Goal: Transaction & Acquisition: Purchase product/service

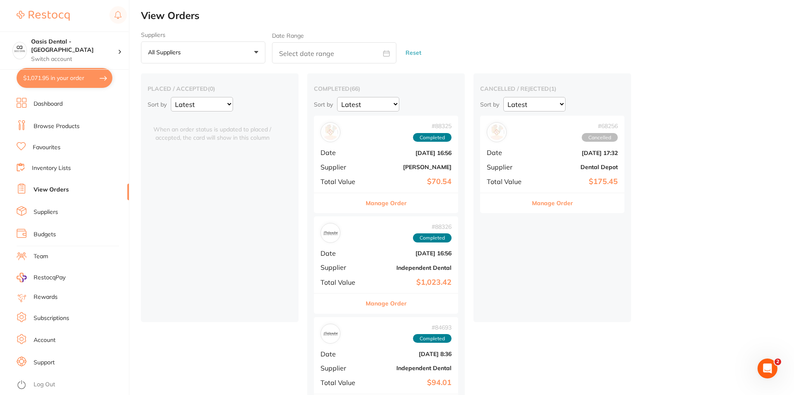
scroll to position [498, 0]
click at [61, 132] on li "Browse Products" at bounding box center [73, 126] width 112 height 12
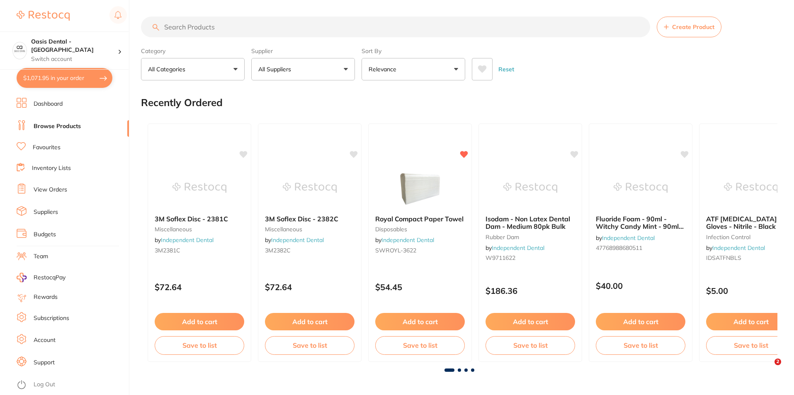
click at [203, 29] on input "search" at bounding box center [395, 27] width 509 height 21
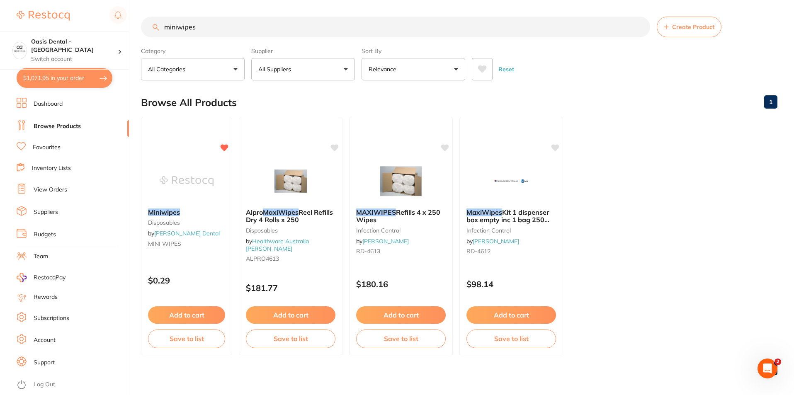
type input "miniwipes"
click at [49, 78] on button "$1,071.95 in your order" at bounding box center [65, 78] width 96 height 20
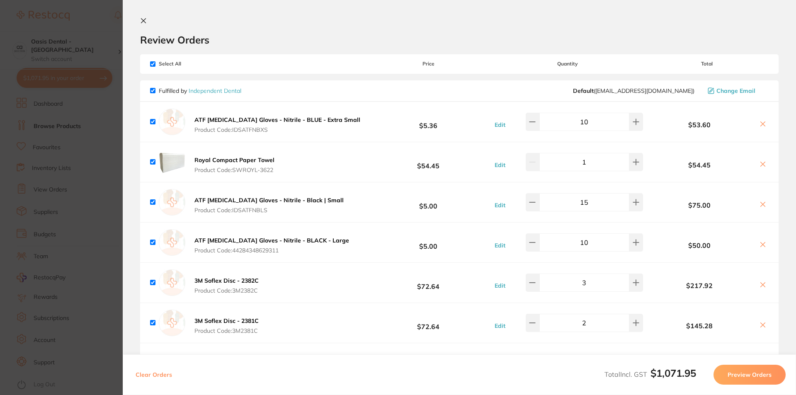
click at [52, 179] on section "Update RRP Set your pre negotiated price for this item. Item Agreed RRP (excl. …" at bounding box center [398, 197] width 796 height 395
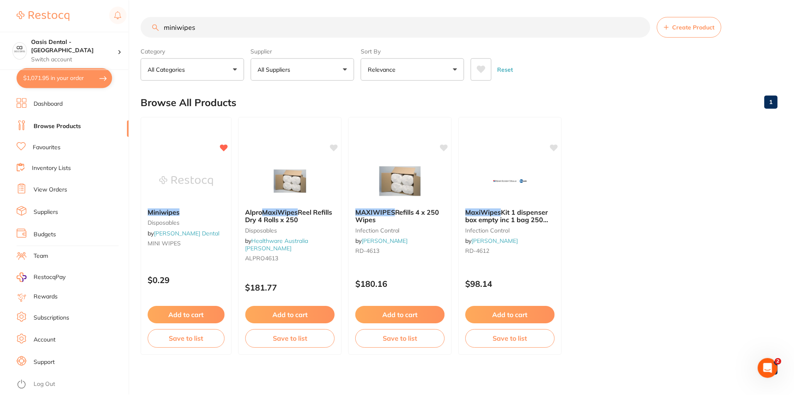
scroll to position [0, 0]
click at [188, 314] on button "Add to cart" at bounding box center [187, 316] width 78 height 18
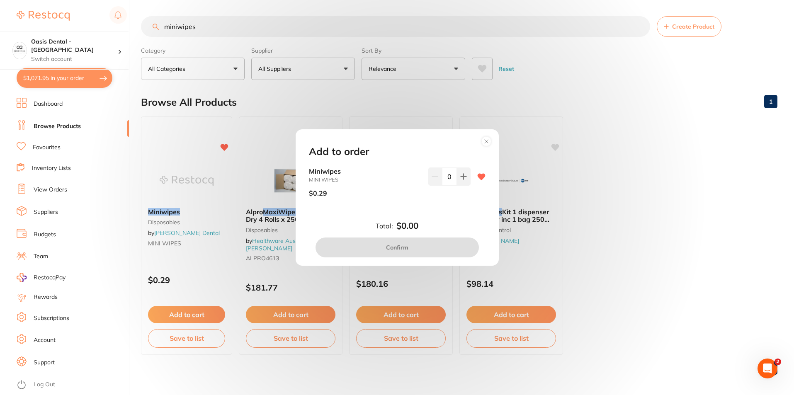
scroll to position [0, 0]
click at [461, 176] on icon at bounding box center [463, 176] width 5 height 5
type input "1"
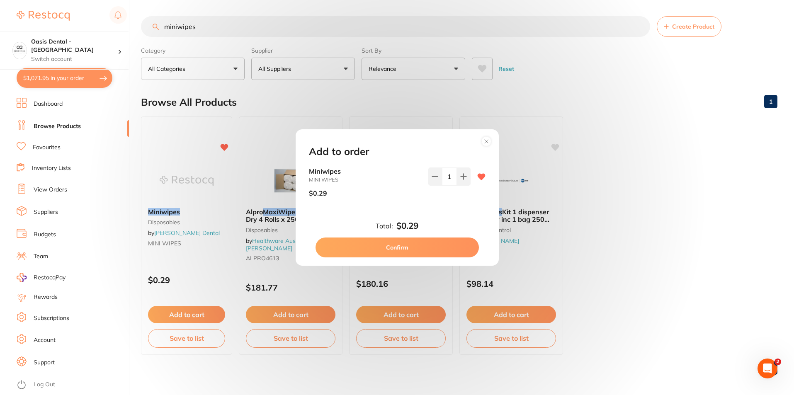
click at [440, 247] on button "Confirm" at bounding box center [397, 248] width 163 height 20
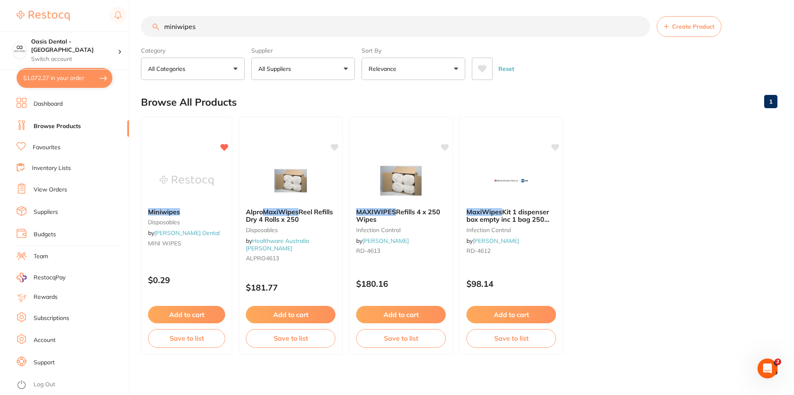
click at [86, 82] on button "$1,072.27 in your order" at bounding box center [65, 78] width 96 height 20
checkbox input "true"
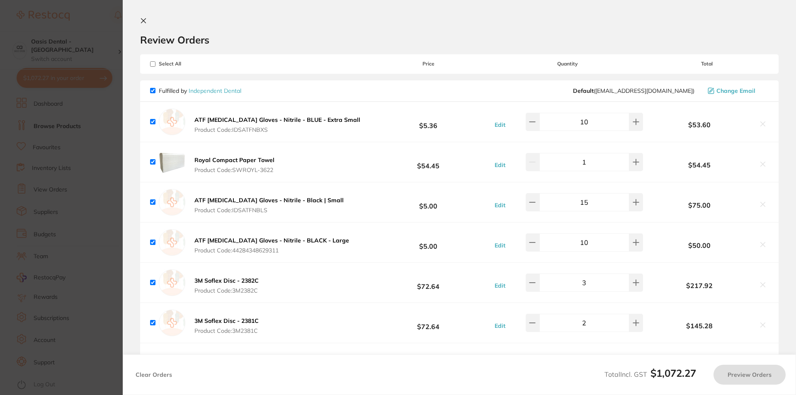
checkbox input "true"
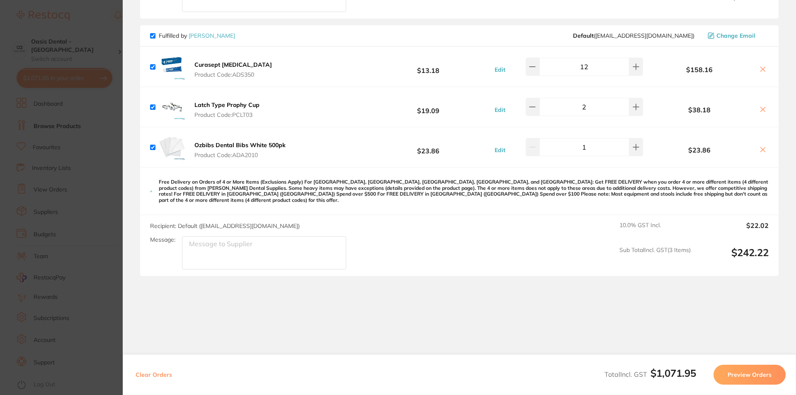
scroll to position [585, 0]
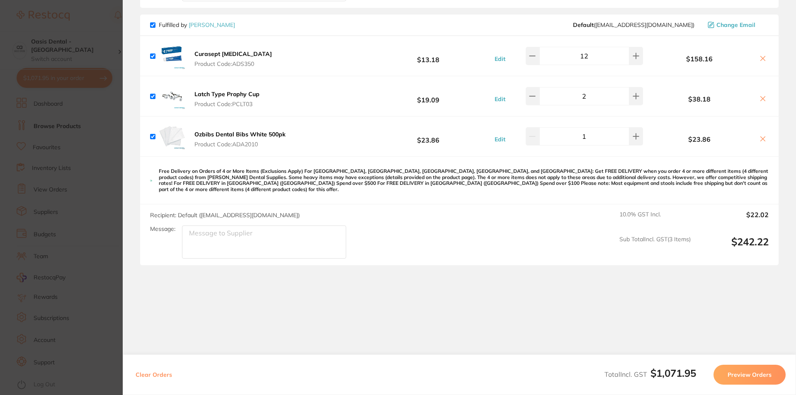
click at [47, 53] on section "Update RRP Set your pre negotiated price for this item. Item Agreed RRP (excl. …" at bounding box center [398, 197] width 796 height 395
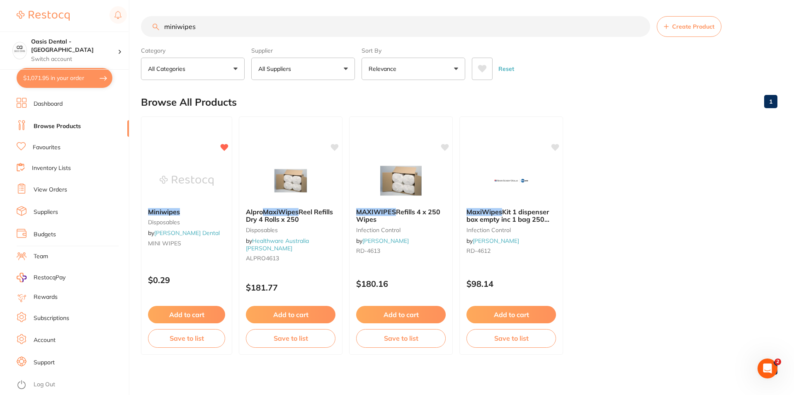
click at [64, 78] on button "$1,071.95 in your order" at bounding box center [65, 78] width 96 height 20
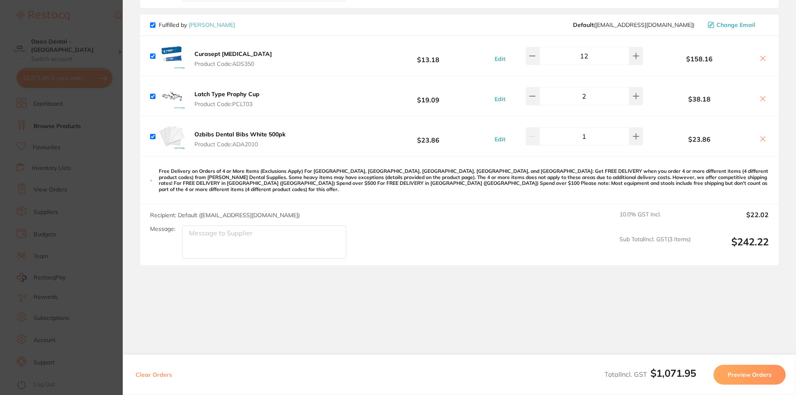
click at [42, 180] on section "Update RRP Set your pre negotiated price for this item. Item Agreed RRP (excl. …" at bounding box center [398, 197] width 796 height 395
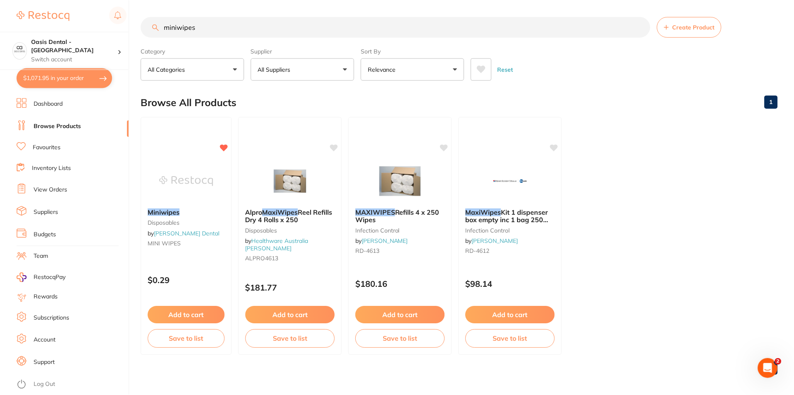
scroll to position [0, 0]
click at [191, 313] on button "Add to cart" at bounding box center [187, 316] width 78 height 18
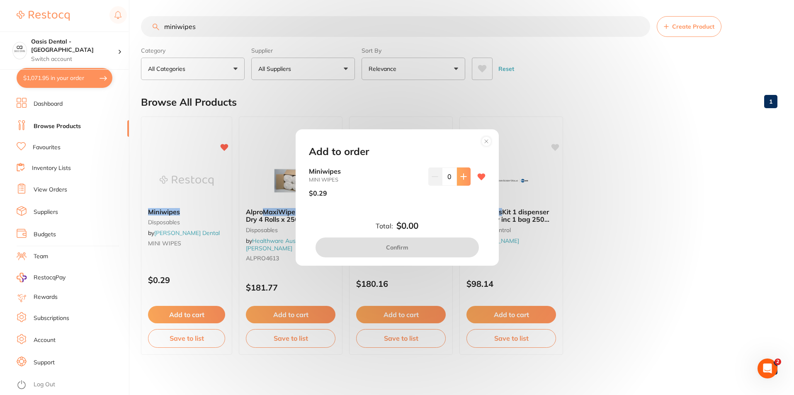
scroll to position [0, 0]
click at [457, 175] on button at bounding box center [464, 177] width 14 height 18
type input "1"
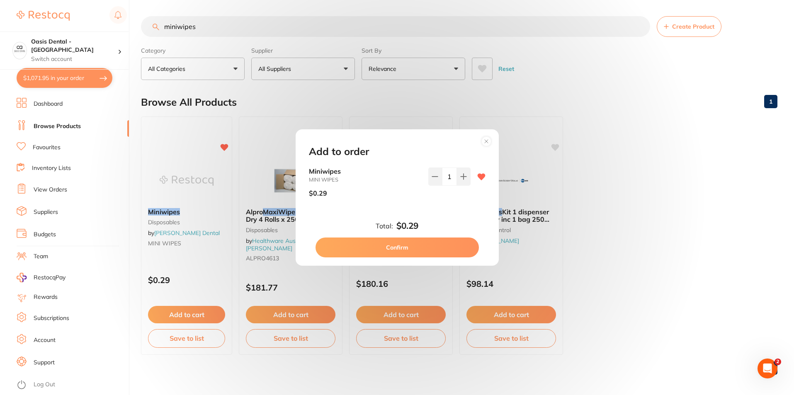
click at [432, 257] on button "Confirm" at bounding box center [397, 248] width 163 height 20
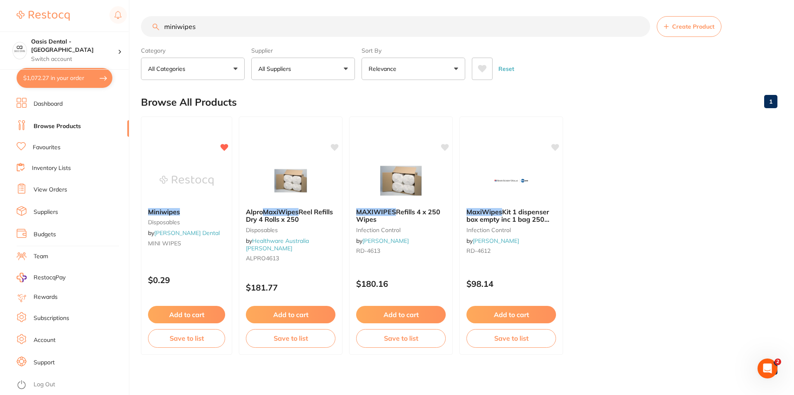
click at [59, 75] on button "$1,072.27 in your order" at bounding box center [65, 78] width 96 height 20
checkbox input "true"
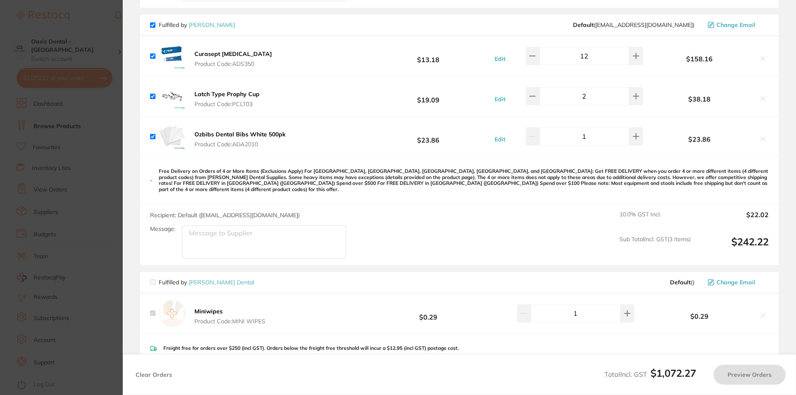
checkbox input "true"
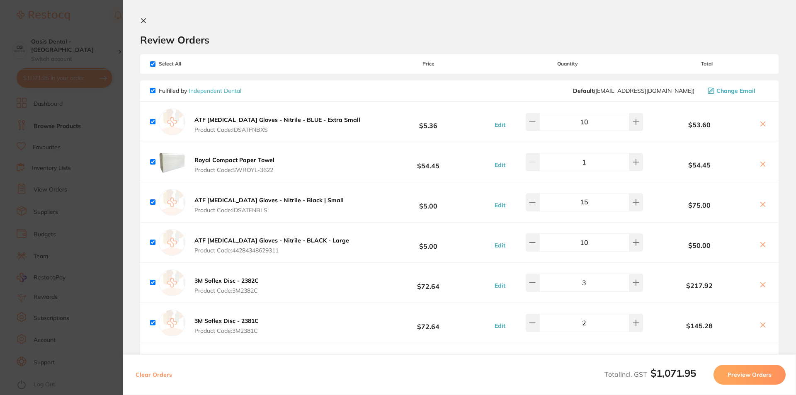
click at [53, 98] on section "Update RRP Set your pre negotiated price for this item. Item Agreed RRP (excl. …" at bounding box center [398, 197] width 796 height 395
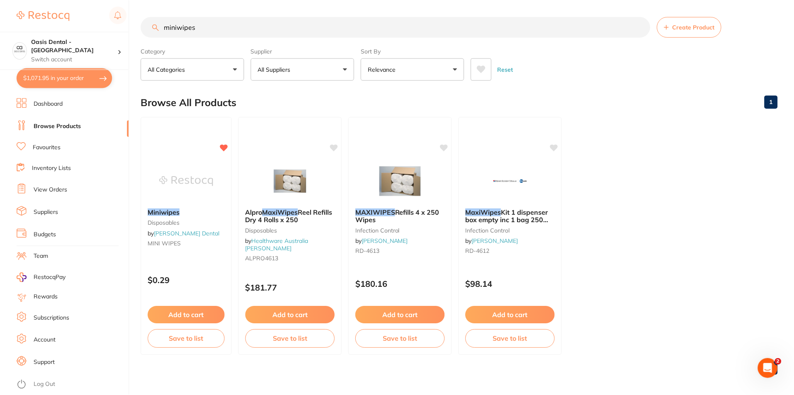
scroll to position [0, 0]
click at [198, 318] on button "Add to cart" at bounding box center [187, 316] width 78 height 18
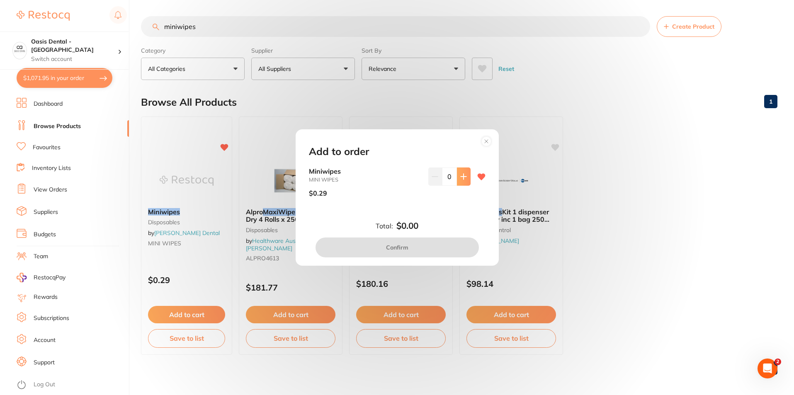
scroll to position [0, 0]
click at [457, 177] on button at bounding box center [464, 177] width 14 height 18
type input "1"
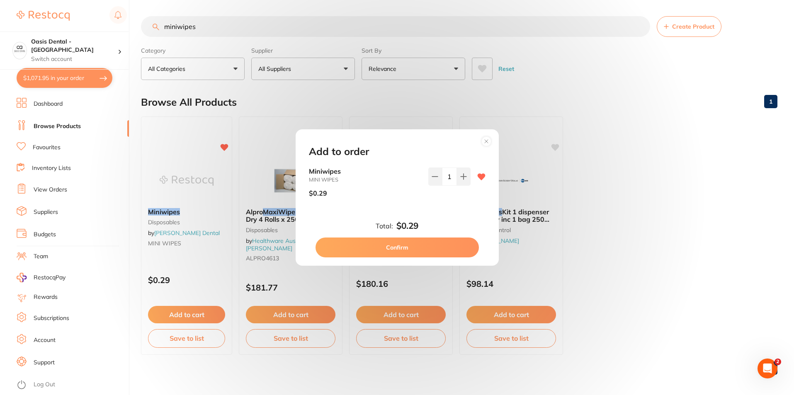
click at [430, 246] on button "Confirm" at bounding box center [397, 248] width 163 height 20
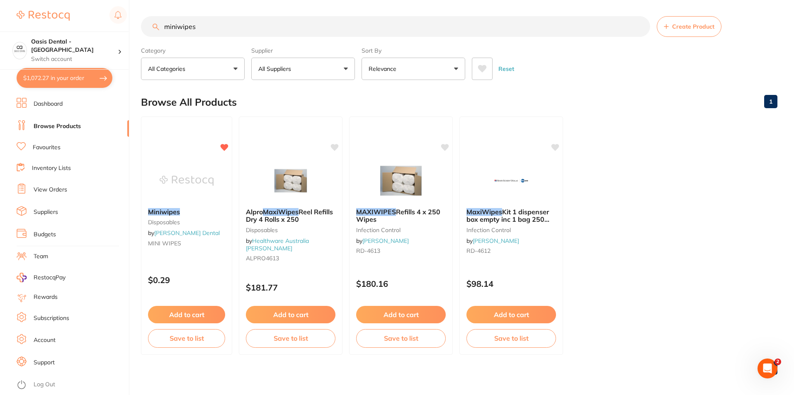
click at [68, 80] on button "$1,072.27 in your order" at bounding box center [65, 78] width 96 height 20
checkbox input "true"
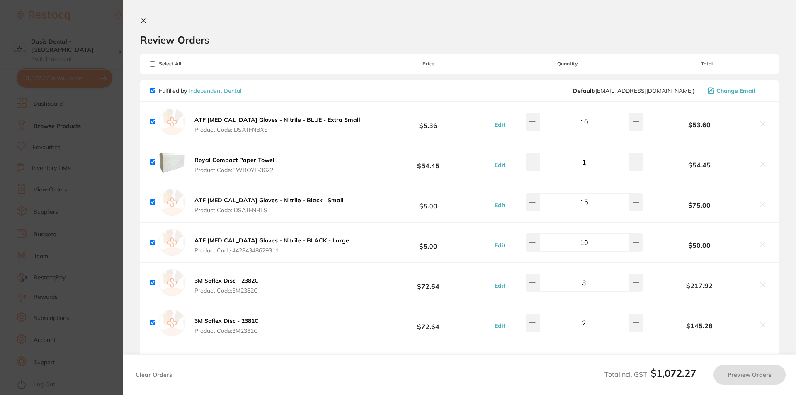
checkbox input "true"
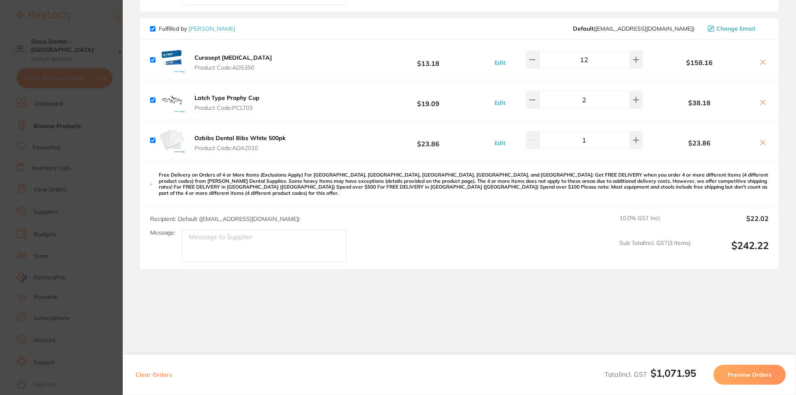
scroll to position [585, 0]
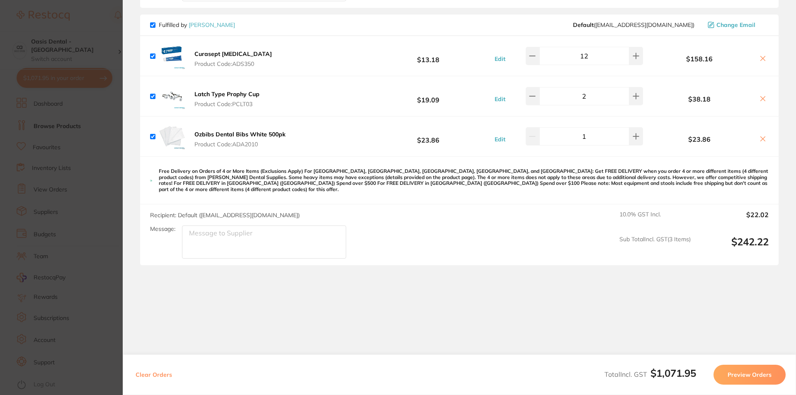
click at [654, 279] on section "Review Orders Your orders are being processed and we will notify you once we ha…" at bounding box center [459, 197] width 673 height 395
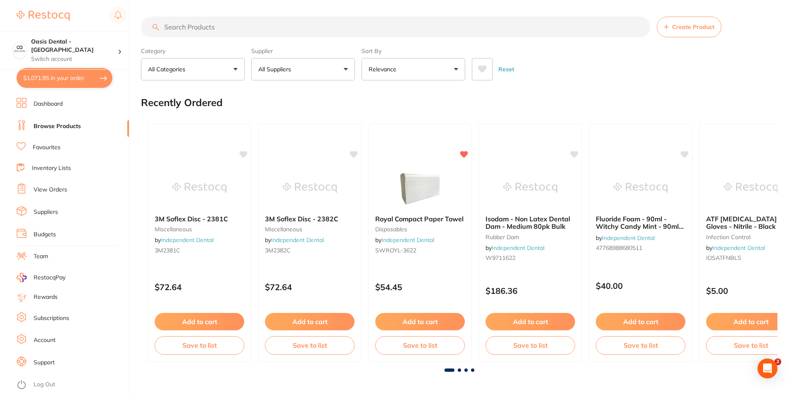
click at [58, 80] on button "$1,071.95 in your order" at bounding box center [65, 78] width 96 height 20
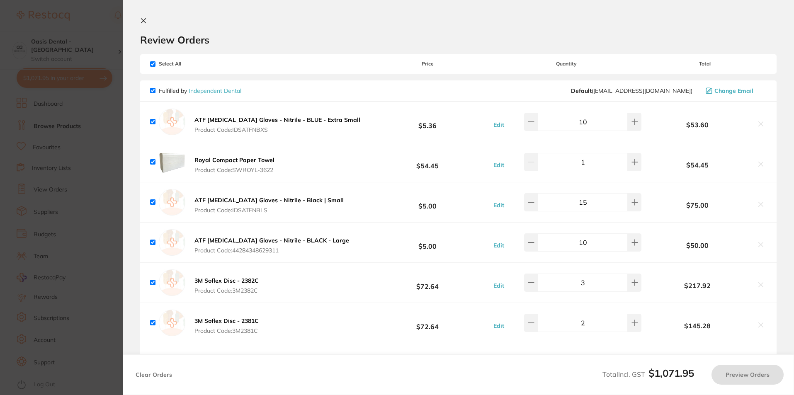
checkbox input "true"
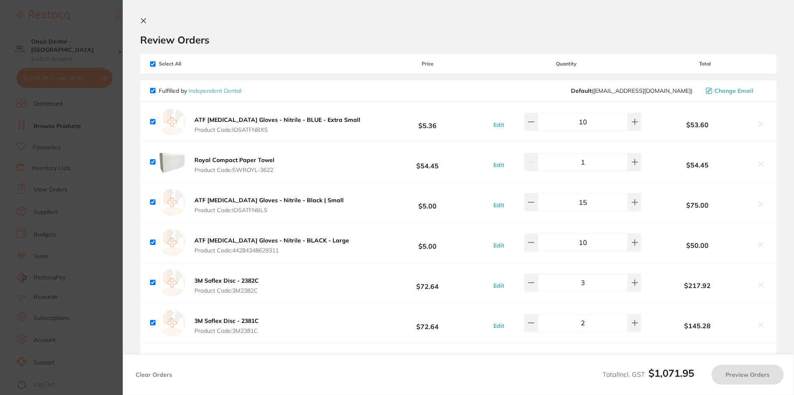
checkbox input "true"
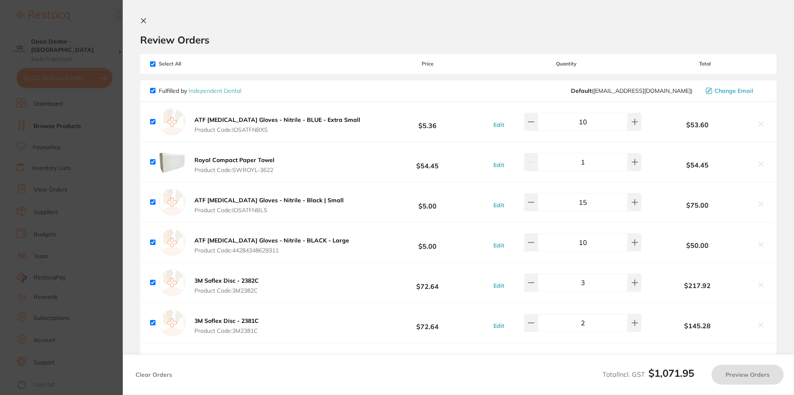
checkbox input "true"
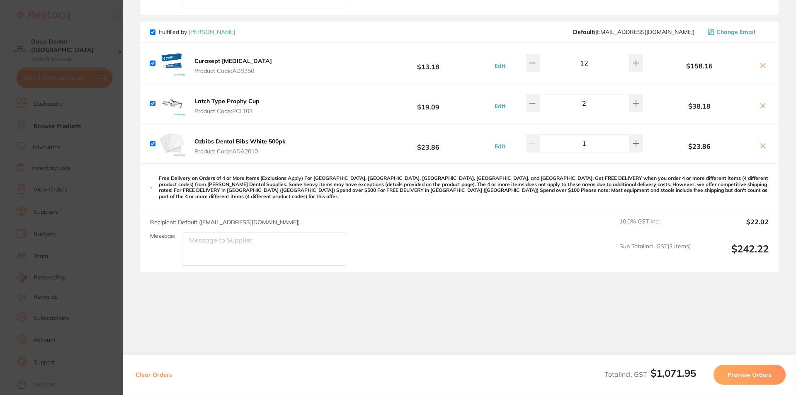
scroll to position [585, 0]
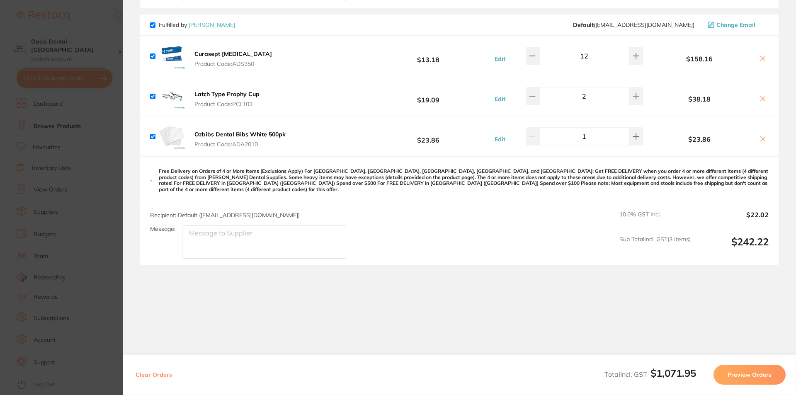
click at [256, 328] on section "Review Orders Your orders are being processed and we will notify you once we ha…" at bounding box center [459, 197] width 673 height 395
click at [220, 317] on section "Review Orders Your orders are being processed and we will notify you once we ha…" at bounding box center [459, 197] width 673 height 395
click at [226, 314] on section "Review Orders Your orders are being processed and we will notify you once we ha…" at bounding box center [459, 197] width 673 height 395
click at [291, 304] on section "Review Orders Your orders are being processed and we will notify you once we ha…" at bounding box center [459, 197] width 673 height 395
click at [756, 377] on button "Preview Orders" at bounding box center [750, 375] width 72 height 20
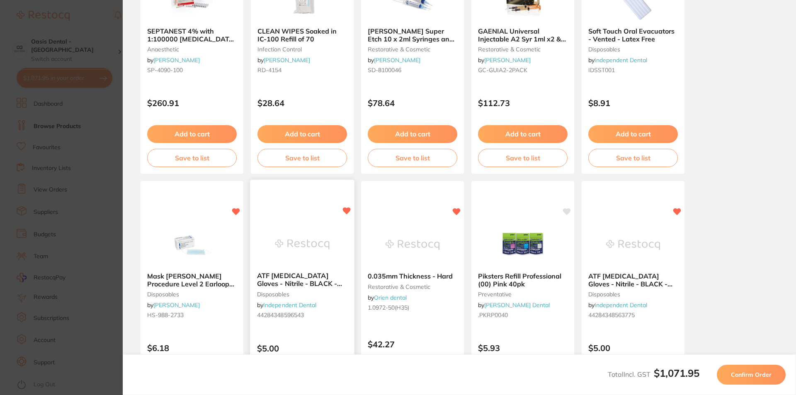
scroll to position [0, 0]
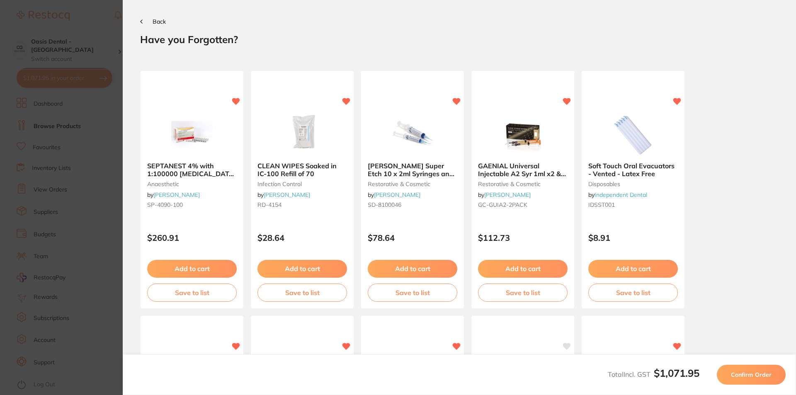
click at [141, 20] on icon at bounding box center [142, 21] width 2 height 3
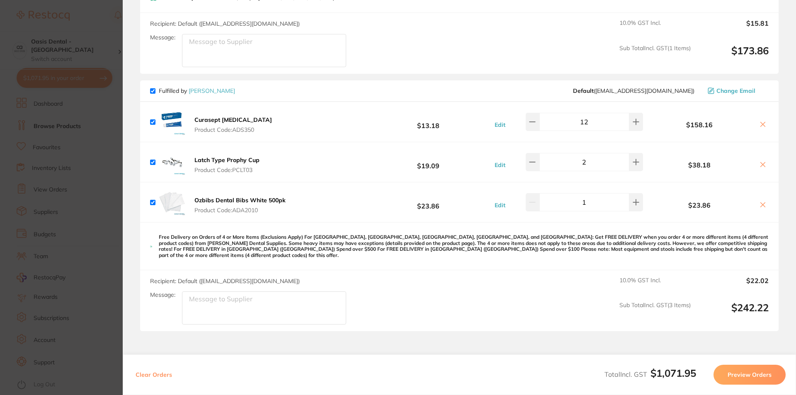
scroll to position [585, 0]
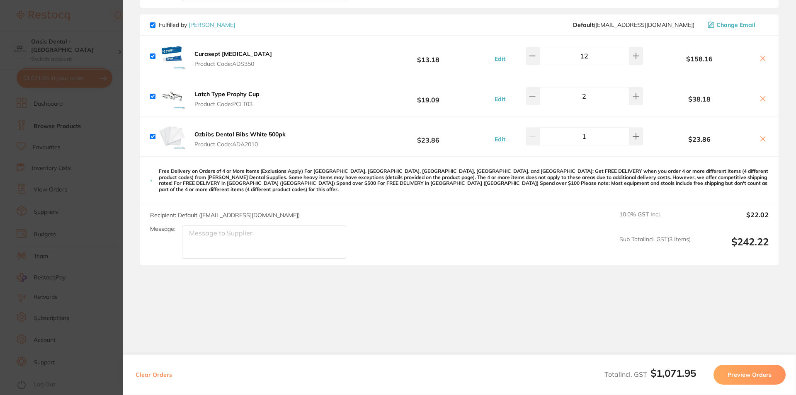
click at [61, 190] on section "Update RRP Set your pre negotiated price for this item. Item Agreed RRP (excl. …" at bounding box center [398, 197] width 796 height 395
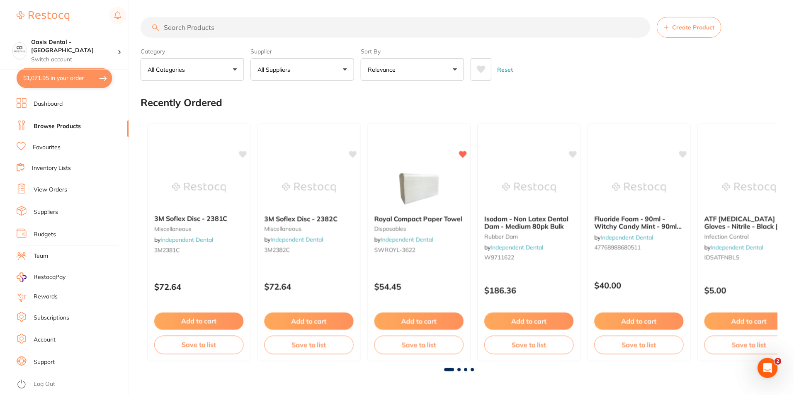
scroll to position [0, 0]
click at [216, 36] on input "search" at bounding box center [395, 26] width 509 height 21
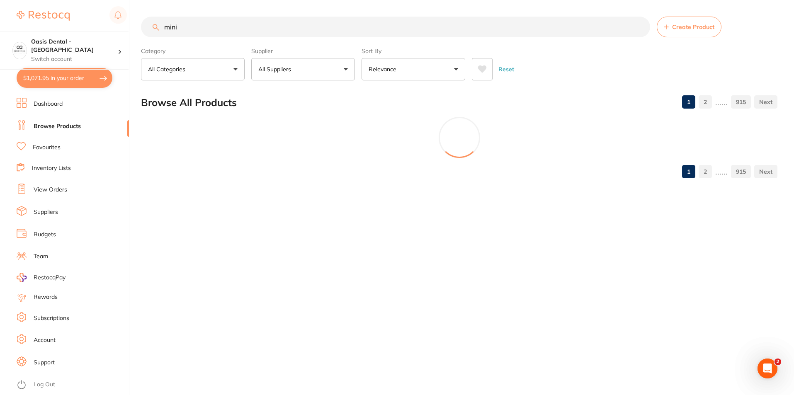
scroll to position [0, 0]
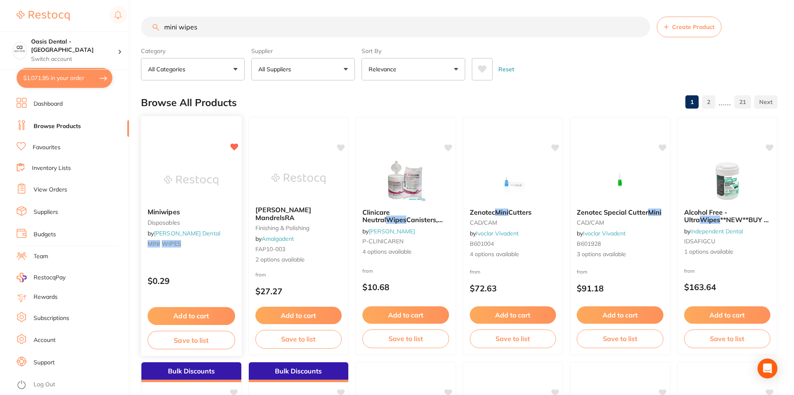
type input "mini wipes"
click at [189, 310] on button "Add to cart" at bounding box center [191, 316] width 87 height 18
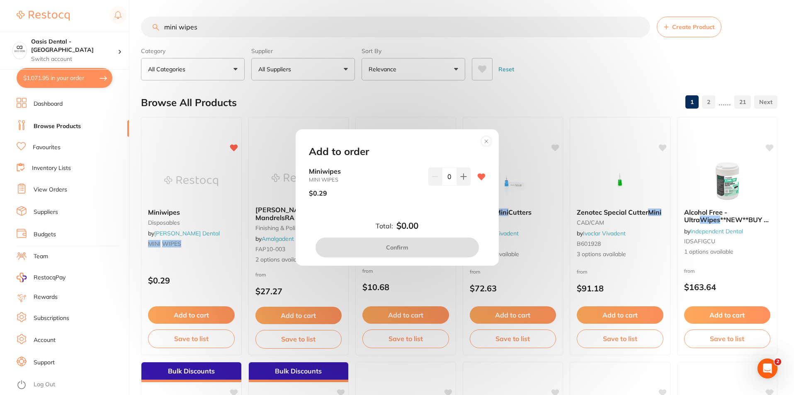
drag, startPoint x: 459, startPoint y: 179, endPoint x: 454, endPoint y: 185, distance: 8.5
click at [460, 179] on icon at bounding box center [463, 176] width 7 height 7
type input "1"
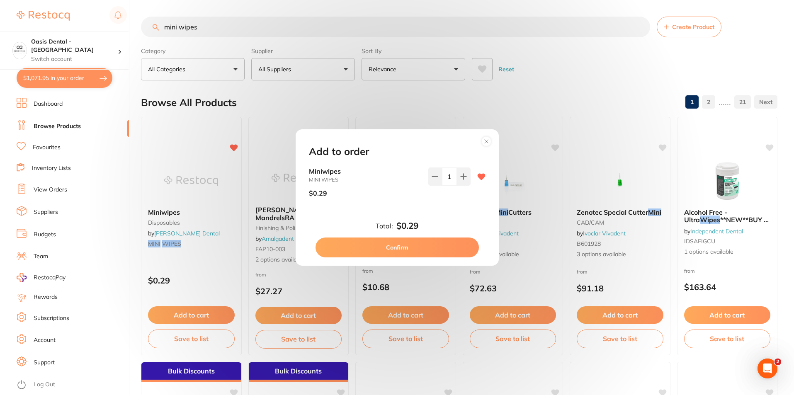
click at [405, 245] on button "Confirm" at bounding box center [397, 248] width 163 height 20
checkbox input "false"
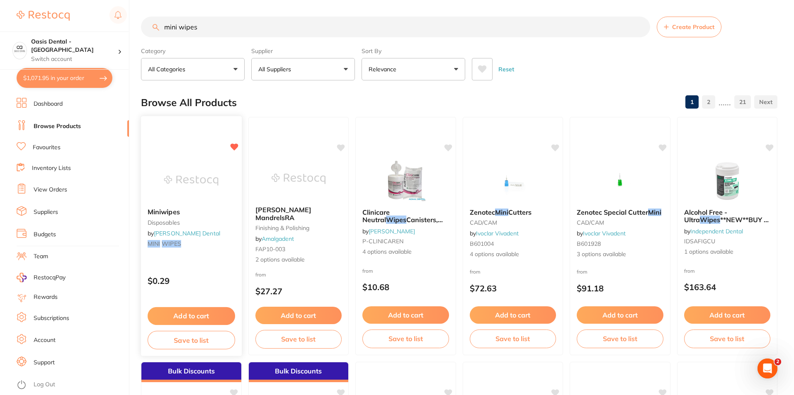
click at [193, 308] on button "Add to cart" at bounding box center [191, 316] width 87 height 18
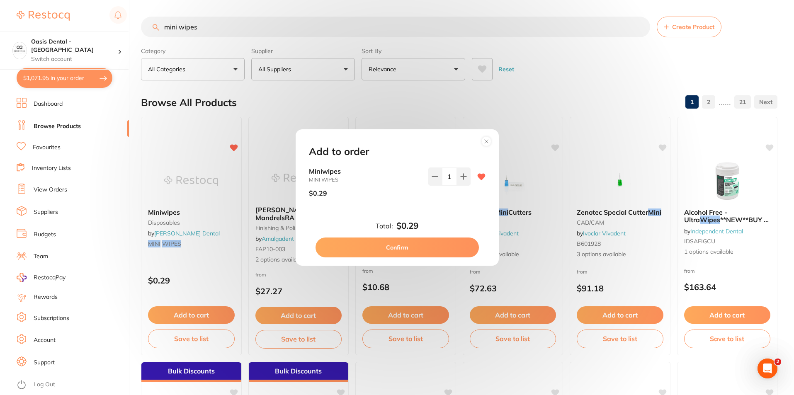
click at [431, 251] on button "Confirm" at bounding box center [397, 248] width 163 height 20
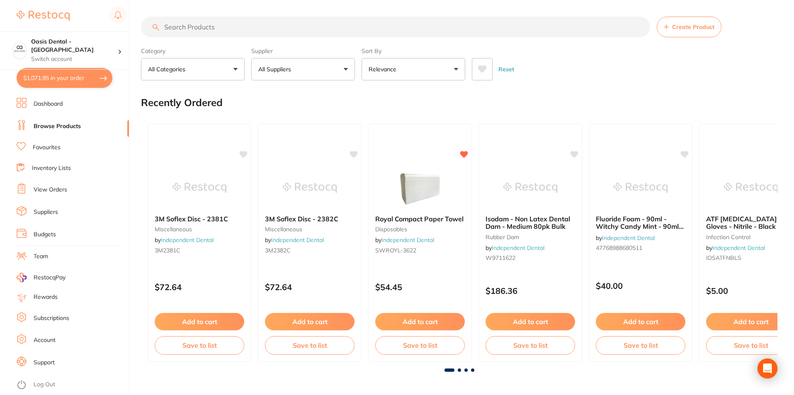
click at [82, 84] on button "$1,071.95 in your order" at bounding box center [65, 78] width 96 height 20
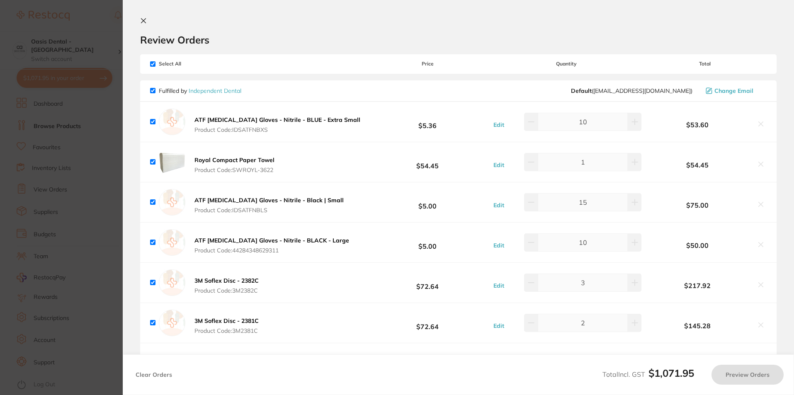
checkbox input "true"
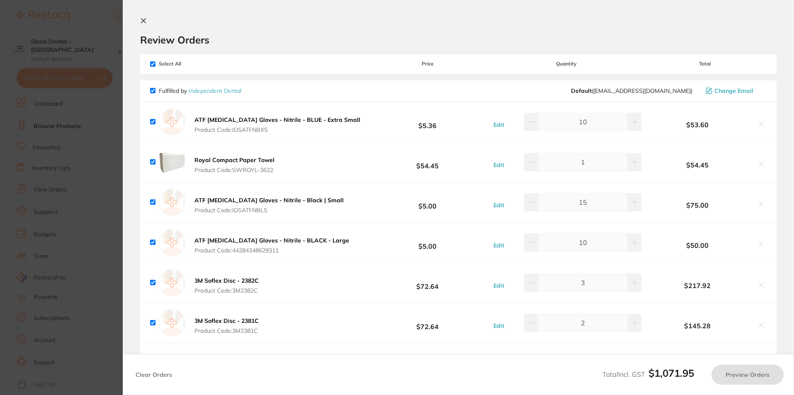
checkbox input "true"
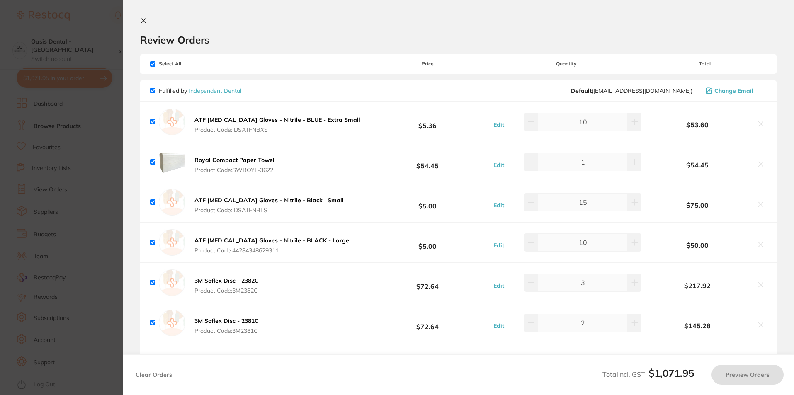
checkbox input "true"
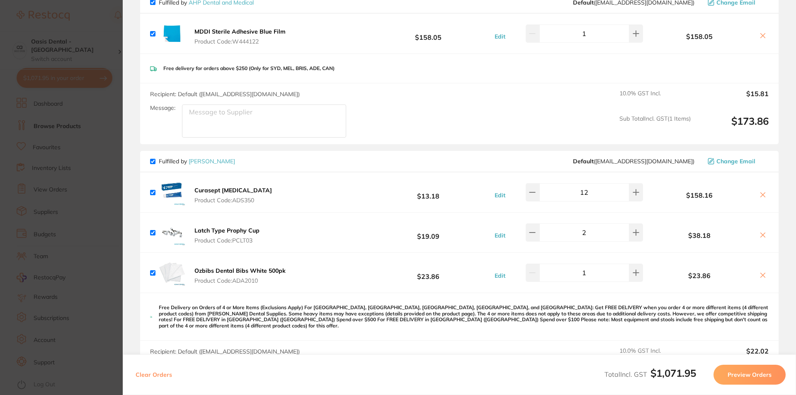
scroll to position [498, 0]
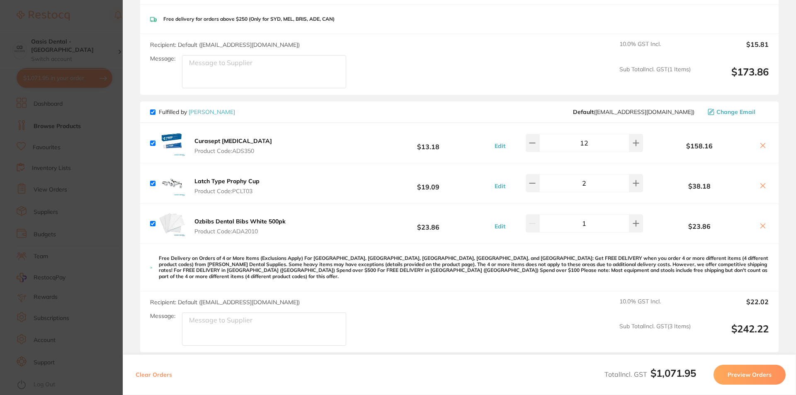
click at [83, 248] on section "Update RRP Set your pre negotiated price for this item. Item Agreed RRP (excl. …" at bounding box center [398, 197] width 796 height 395
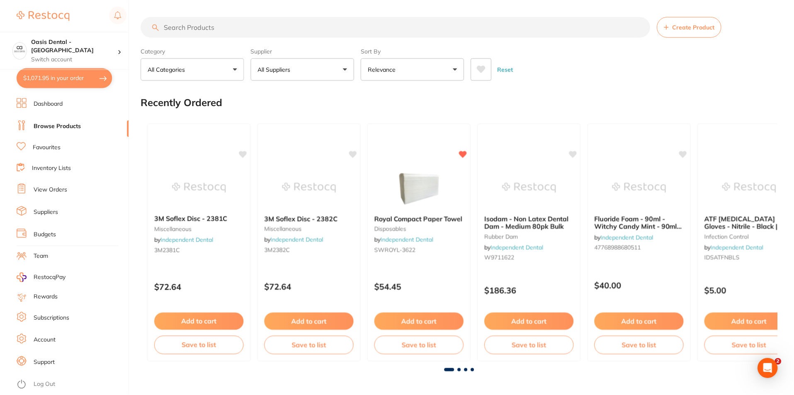
scroll to position [0, 0]
click at [180, 30] on input "search" at bounding box center [395, 26] width 509 height 21
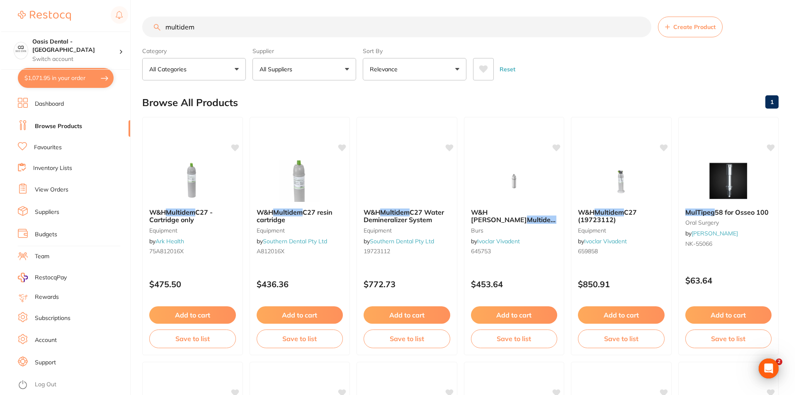
scroll to position [0, 0]
type input "multidem"
click at [508, 194] on img at bounding box center [513, 181] width 54 height 42
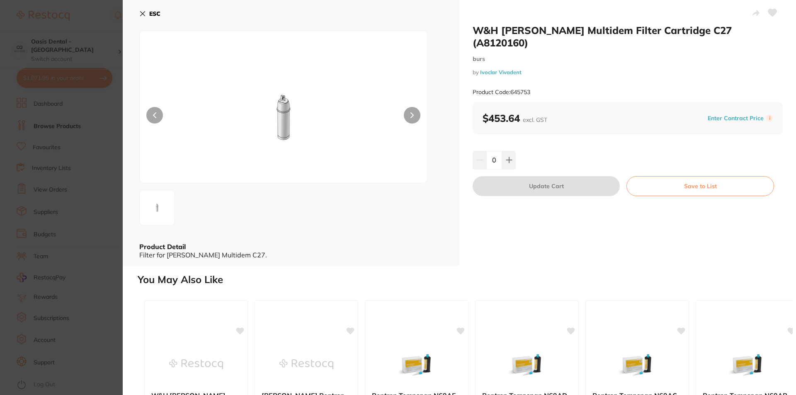
click at [142, 15] on icon at bounding box center [143, 14] width 5 height 5
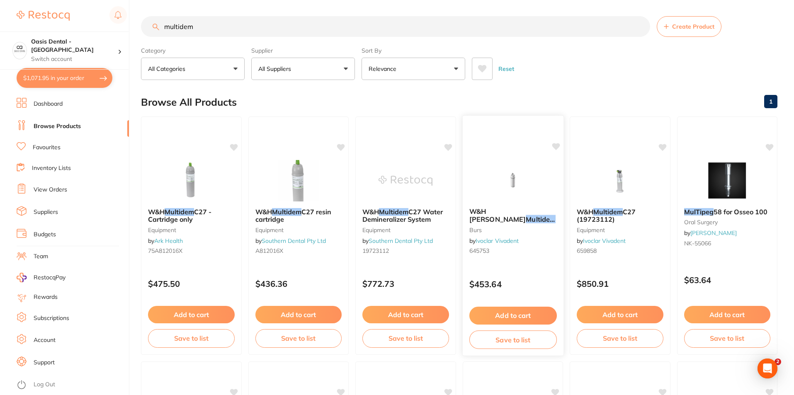
click at [503, 252] on small "645753" at bounding box center [512, 251] width 87 height 7
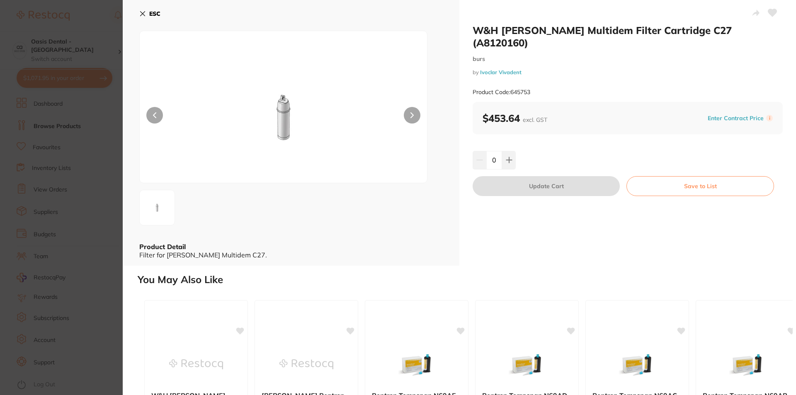
click at [90, 158] on section "W&H Lisa Multidem Filter Cartridge C27 (A8120160) burs by Ivoclar Vivadent Prod…" at bounding box center [398, 197] width 796 height 395
checkbox input "false"
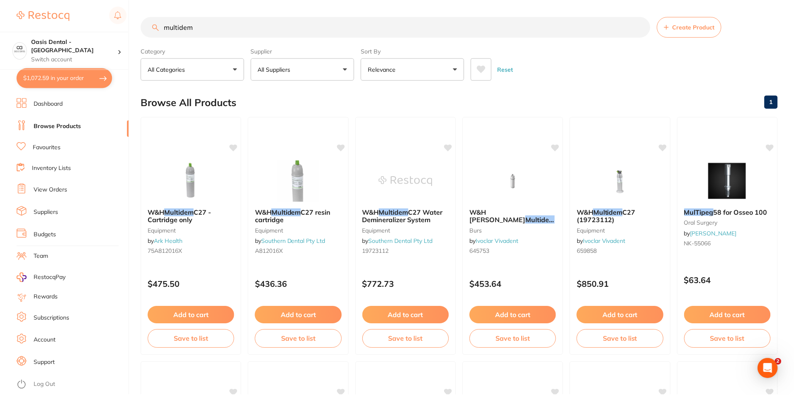
scroll to position [0, 0]
click at [533, 182] on img at bounding box center [513, 180] width 54 height 42
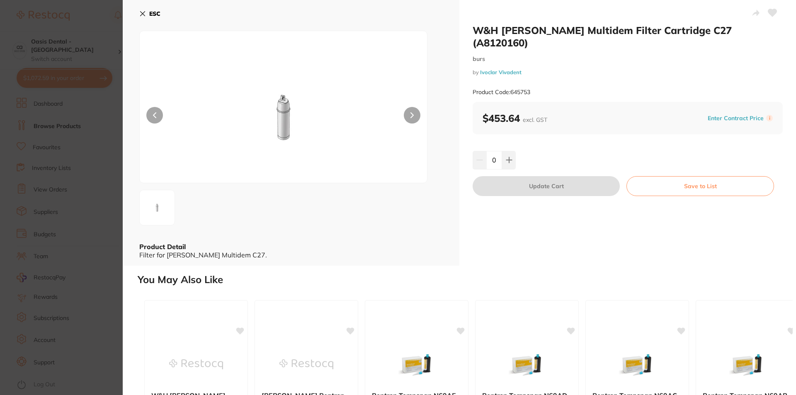
click at [87, 204] on section "W&H Lisa Multidem Filter Cartridge C27 (A8120160) burs by Ivoclar Vivadent Prod…" at bounding box center [398, 197] width 796 height 395
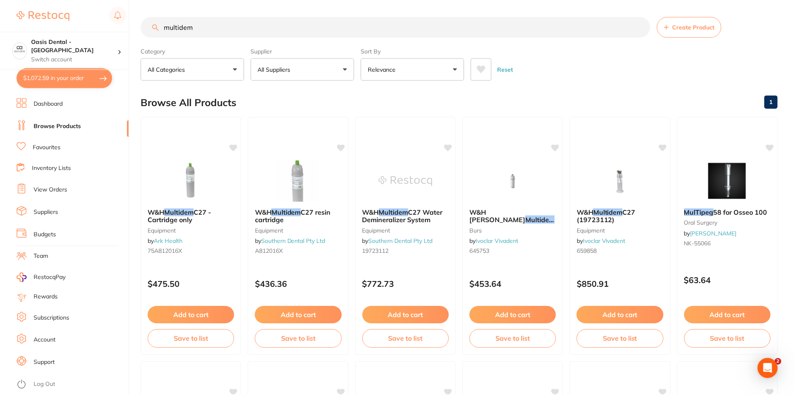
scroll to position [0, 0]
click at [523, 226] on small "burs" at bounding box center [512, 229] width 87 height 7
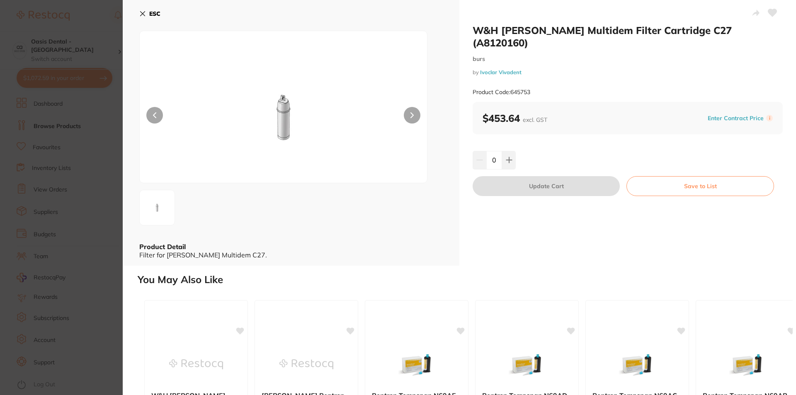
click at [30, 210] on section "W&H Lisa Multidem Filter Cartridge C27 (A8120160) burs by Ivoclar Vivadent Prod…" at bounding box center [398, 197] width 796 height 395
click at [64, 183] on section "W&H [PERSON_NAME] Multidem Filter Cartridge C27 (A8120160) burs by Ivoclar Viva…" at bounding box center [397, 197] width 794 height 395
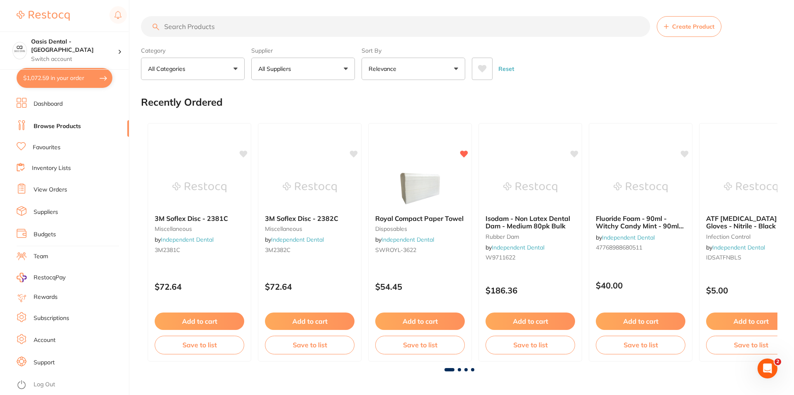
click at [206, 28] on input "search" at bounding box center [395, 26] width 509 height 21
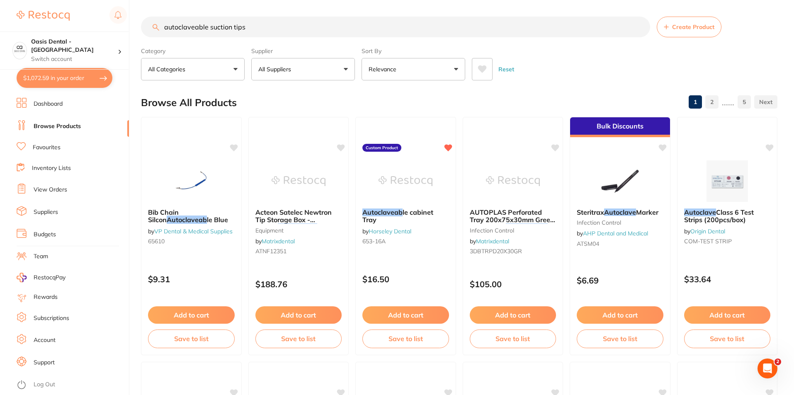
type input "autoclaveable suction tips"
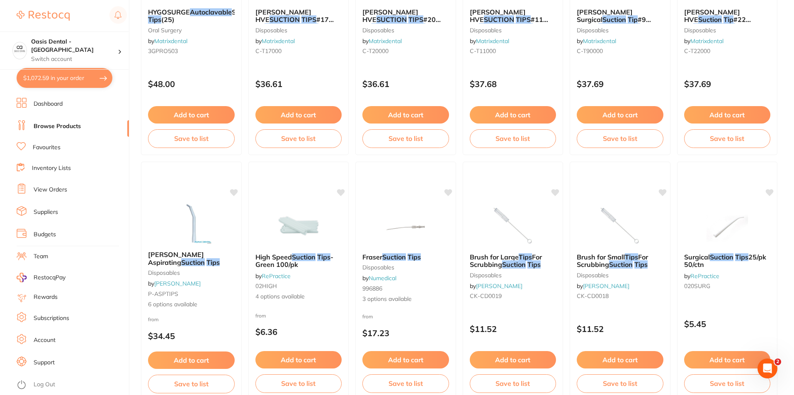
scroll to position [207, 0]
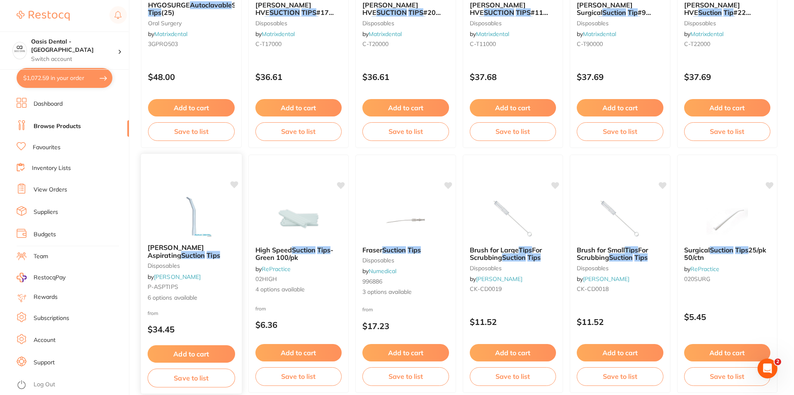
click at [201, 217] on img at bounding box center [191, 216] width 54 height 42
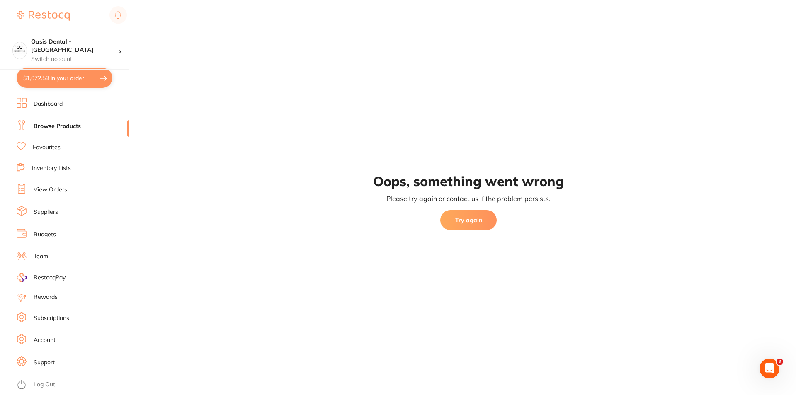
click at [469, 216] on button "Try again" at bounding box center [468, 220] width 56 height 20
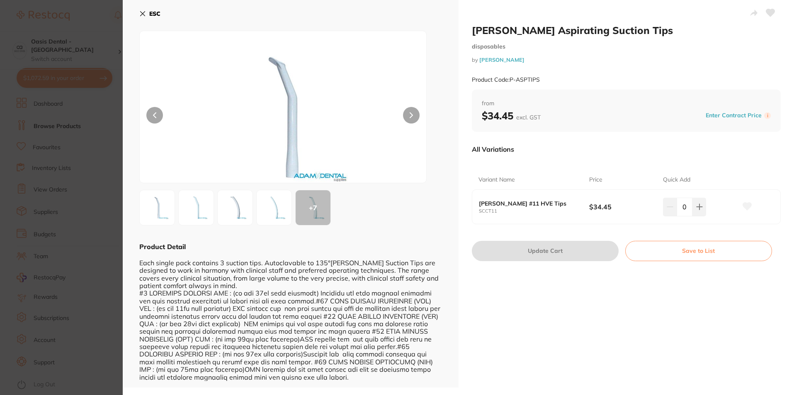
click at [407, 114] on button at bounding box center [411, 115] width 17 height 17
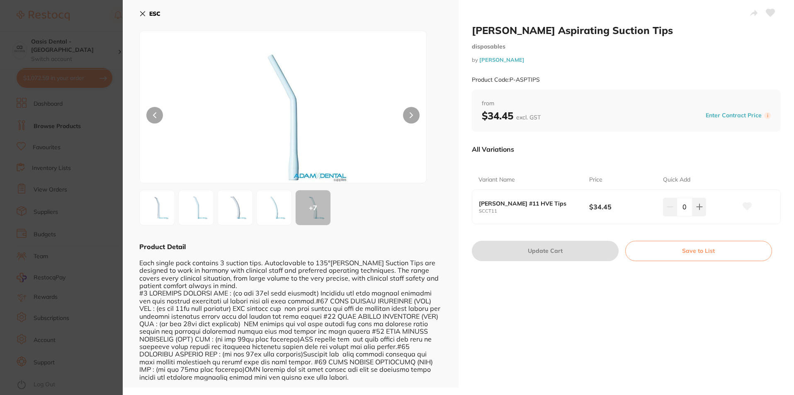
click at [407, 114] on button at bounding box center [411, 115] width 17 height 17
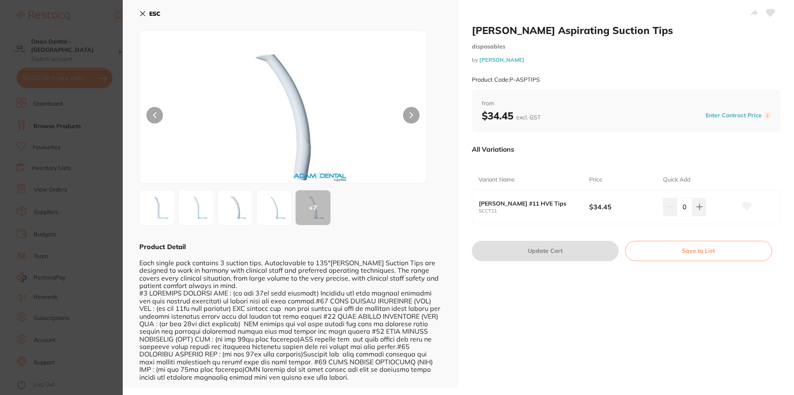
click at [407, 114] on button at bounding box center [411, 115] width 17 height 17
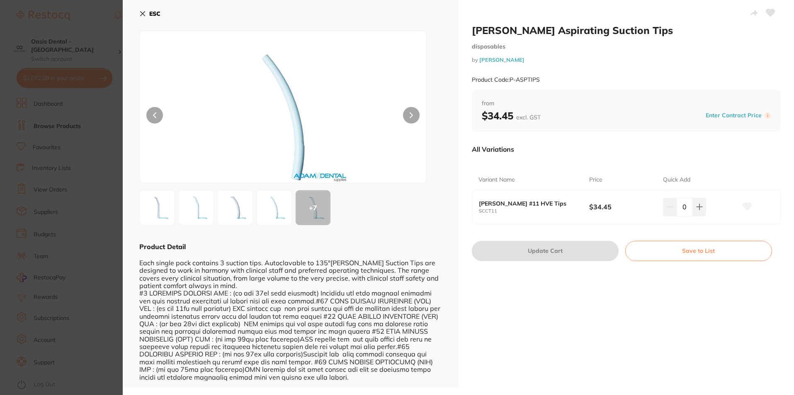
scroll to position [0, 0]
click at [141, 14] on icon at bounding box center [143, 14] width 5 height 5
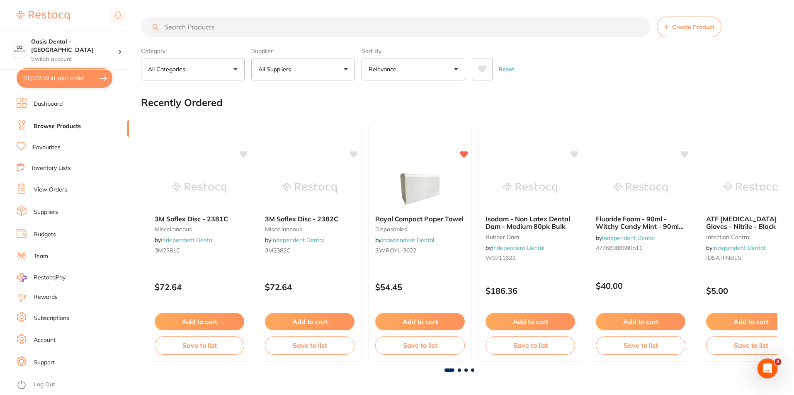
click at [198, 31] on input "search" at bounding box center [395, 27] width 509 height 21
type input "suction tips autoclavable"
